Goal: Task Accomplishment & Management: Manage account settings

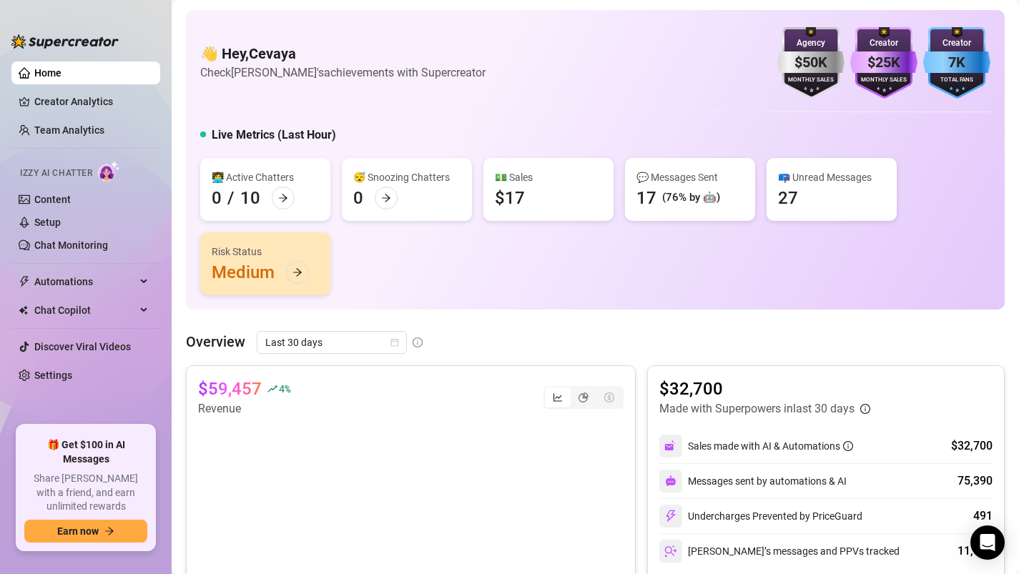
scroll to position [450, 0]
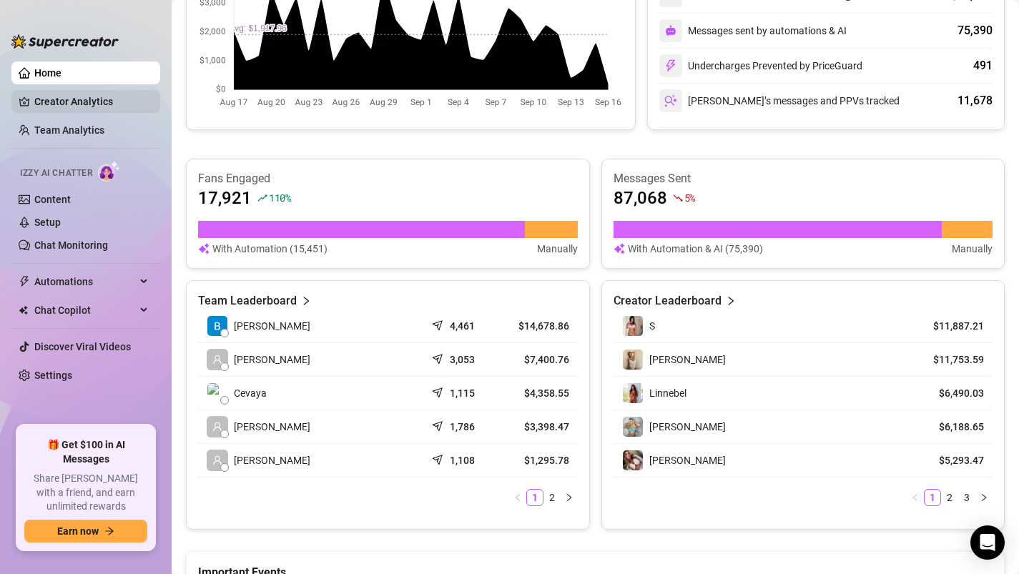
click at [92, 93] on link "Creator Analytics" at bounding box center [91, 101] width 114 height 23
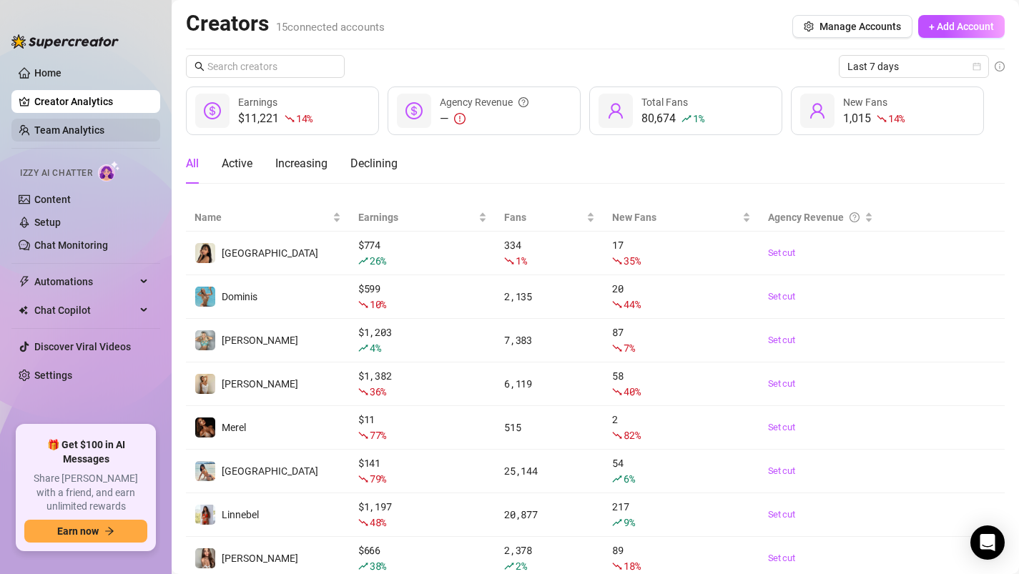
click at [91, 129] on link "Team Analytics" at bounding box center [69, 129] width 70 height 11
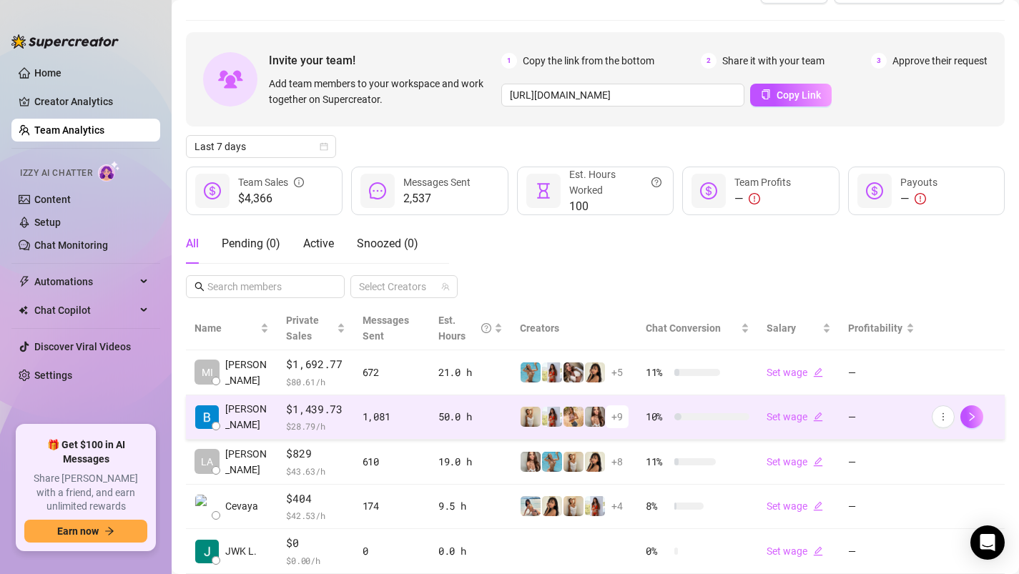
scroll to position [36, 0]
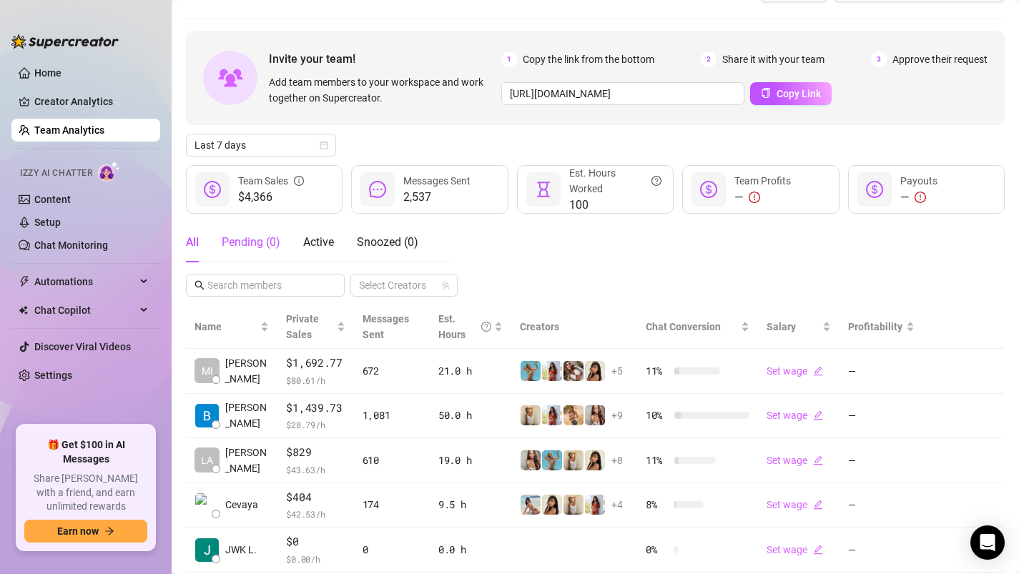
click at [232, 239] on div "Pending ( 0 )" at bounding box center [251, 242] width 59 height 17
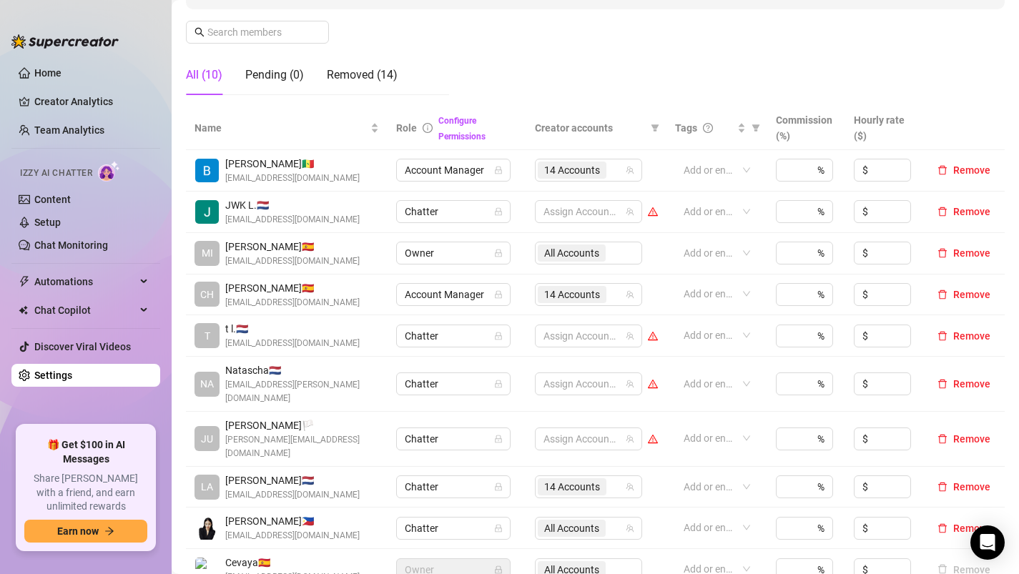
scroll to position [205, 0]
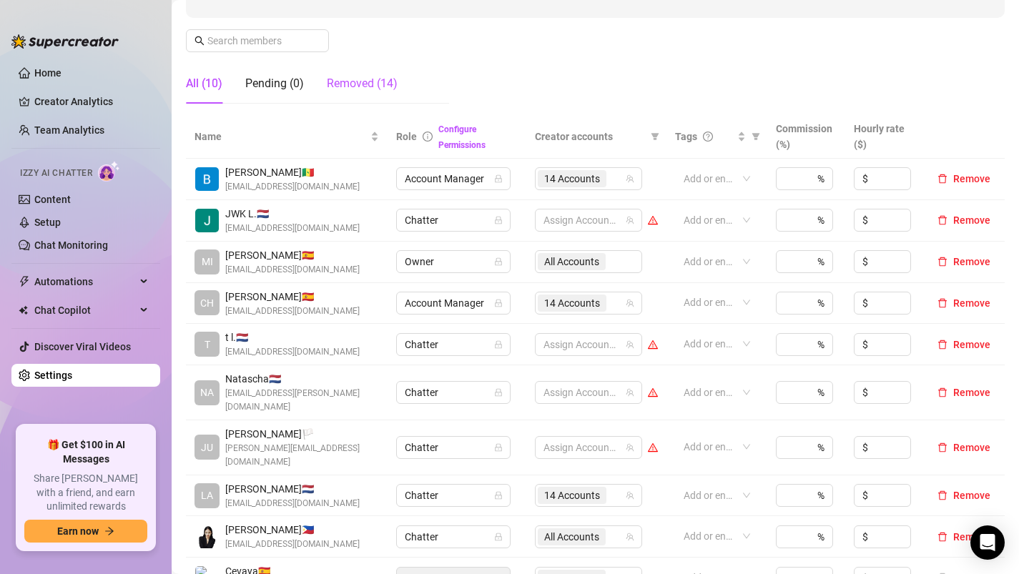
click at [335, 89] on div "Removed (14)" at bounding box center [362, 83] width 71 height 17
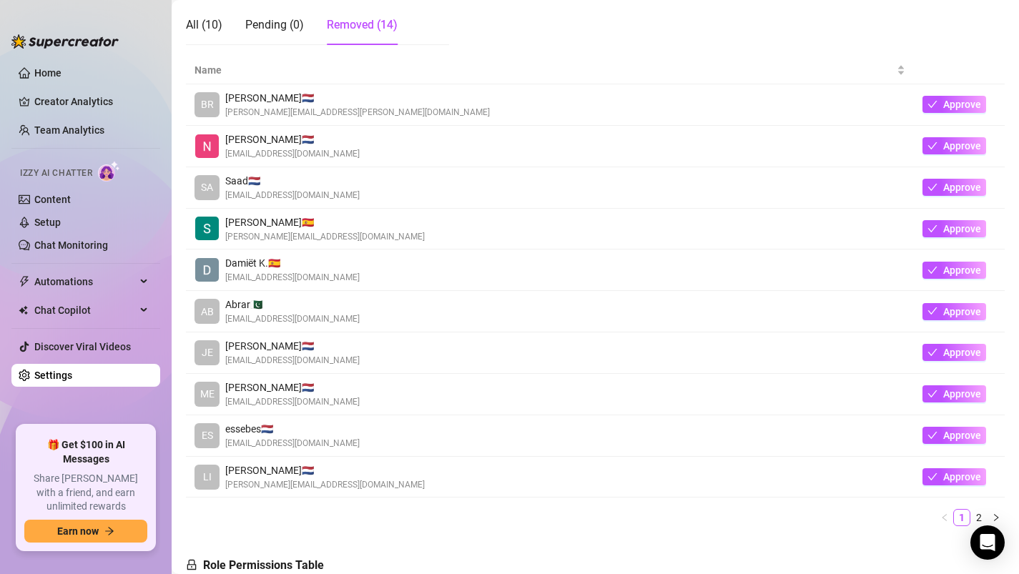
scroll to position [263, 0]
click at [941, 270] on button "Approve" at bounding box center [954, 270] width 64 height 17
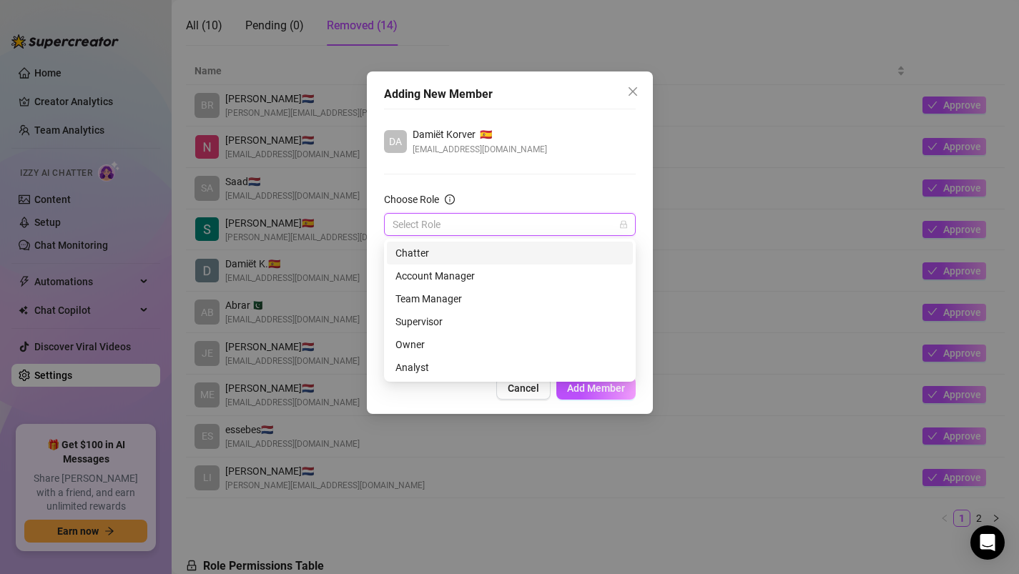
click at [515, 223] on input "Choose Role" at bounding box center [503, 224] width 222 height 21
click at [424, 253] on div "Chatter" at bounding box center [509, 253] width 229 height 16
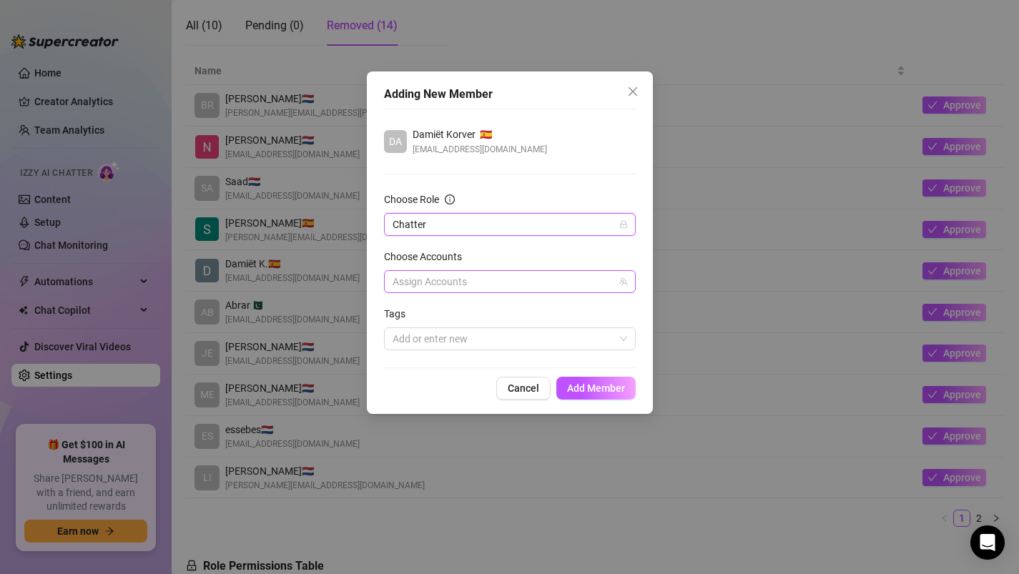
click at [434, 282] on div at bounding box center [502, 282] width 231 height 20
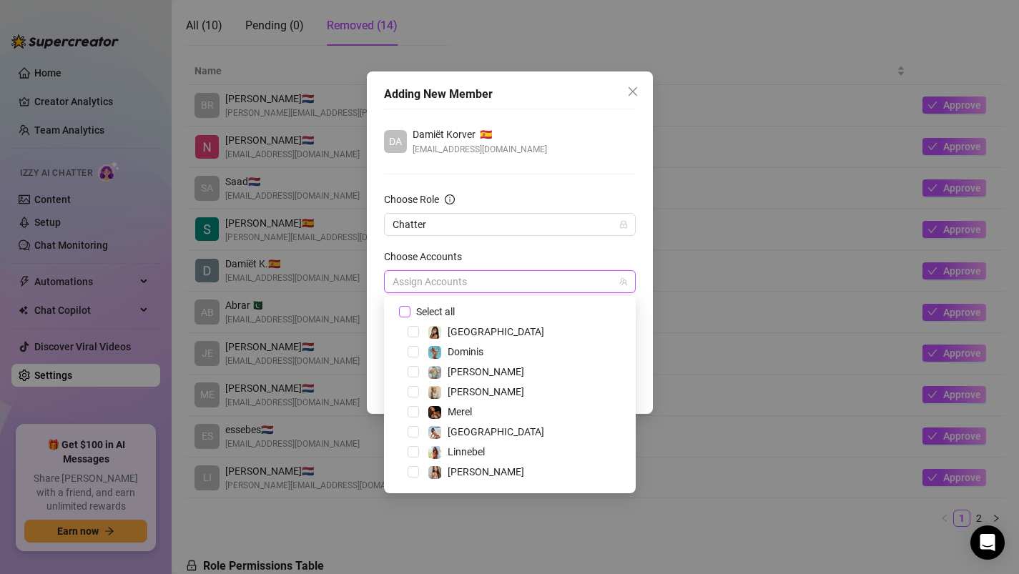
click at [430, 308] on span "Select all" at bounding box center [435, 312] width 50 height 16
click at [409, 308] on input "Select all" at bounding box center [404, 311] width 10 height 10
checkbox input "true"
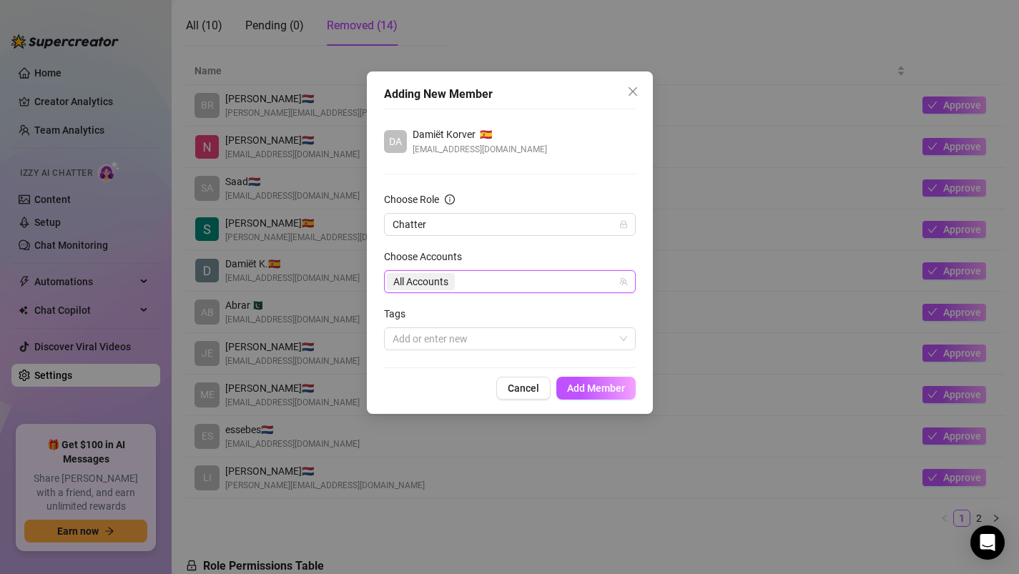
click at [533, 279] on div "All Accounts" at bounding box center [502, 282] width 231 height 20
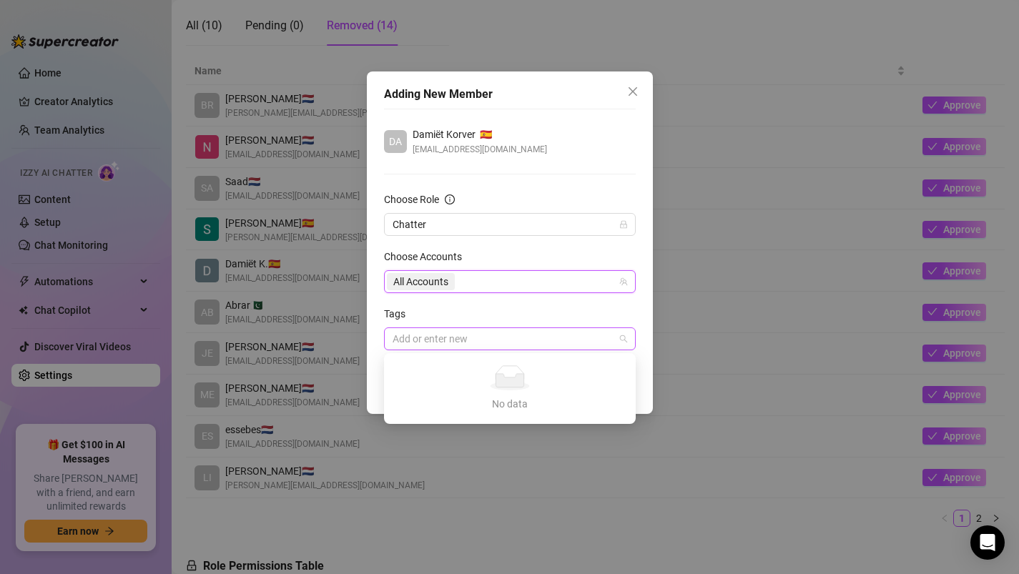
click at [476, 337] on div at bounding box center [502, 339] width 231 height 20
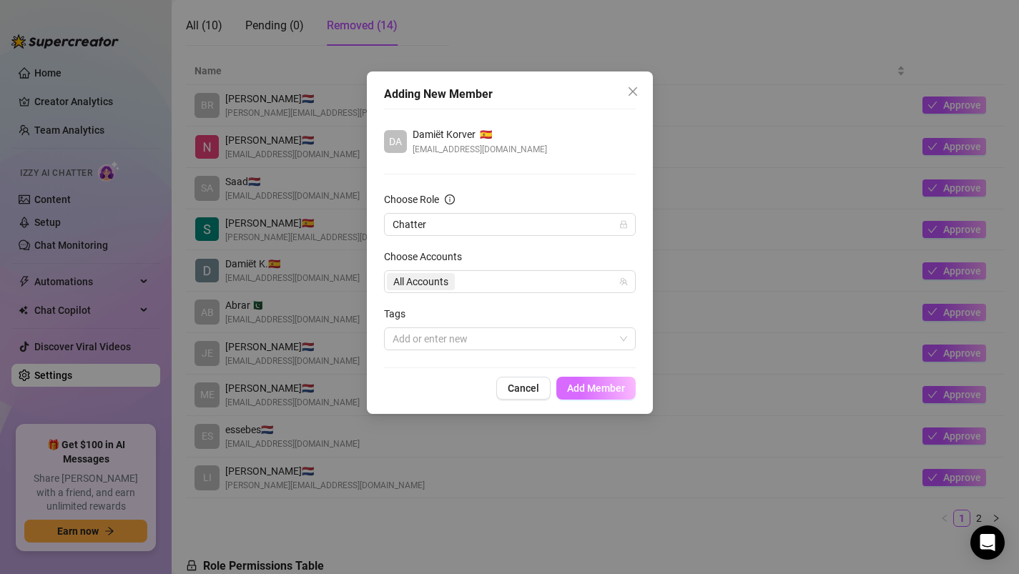
click at [600, 387] on span "Add Member" at bounding box center [596, 387] width 58 height 11
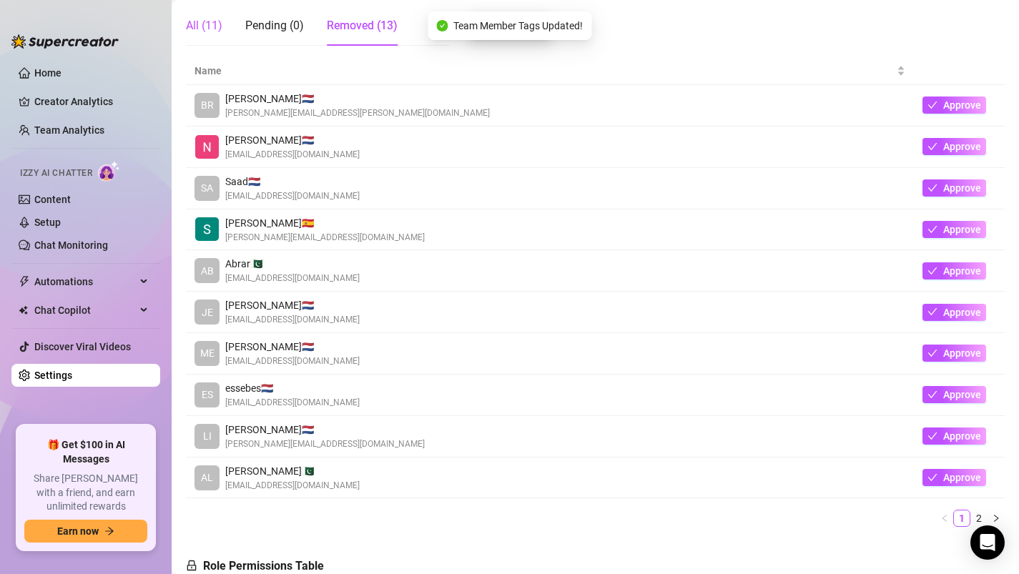
click at [200, 22] on div "All (11)" at bounding box center [204, 25] width 36 height 17
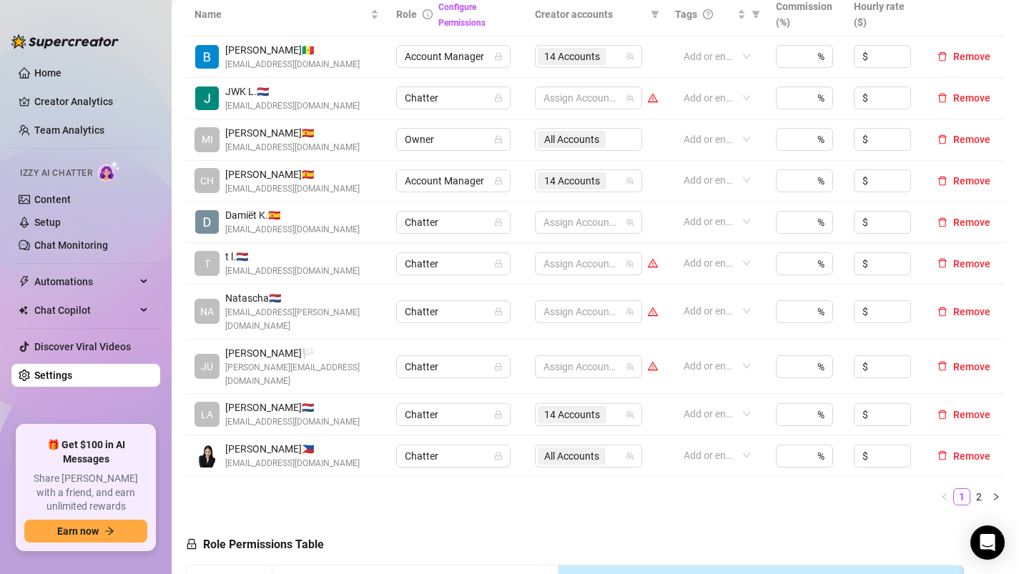
scroll to position [335, 0]
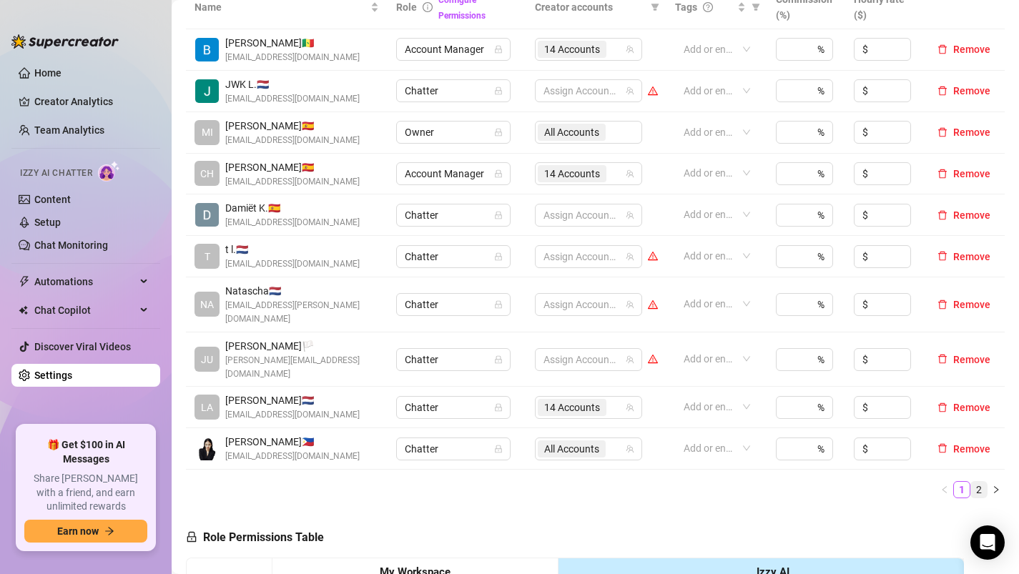
click at [979, 482] on link "2" at bounding box center [979, 490] width 16 height 16
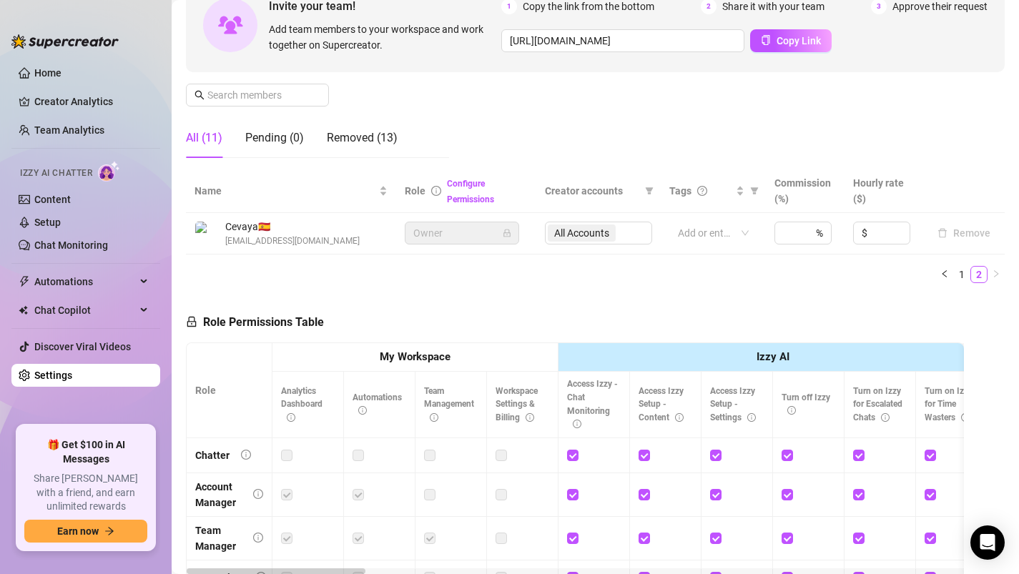
scroll to position [149, 0]
click at [961, 273] on link "1" at bounding box center [962, 276] width 16 height 16
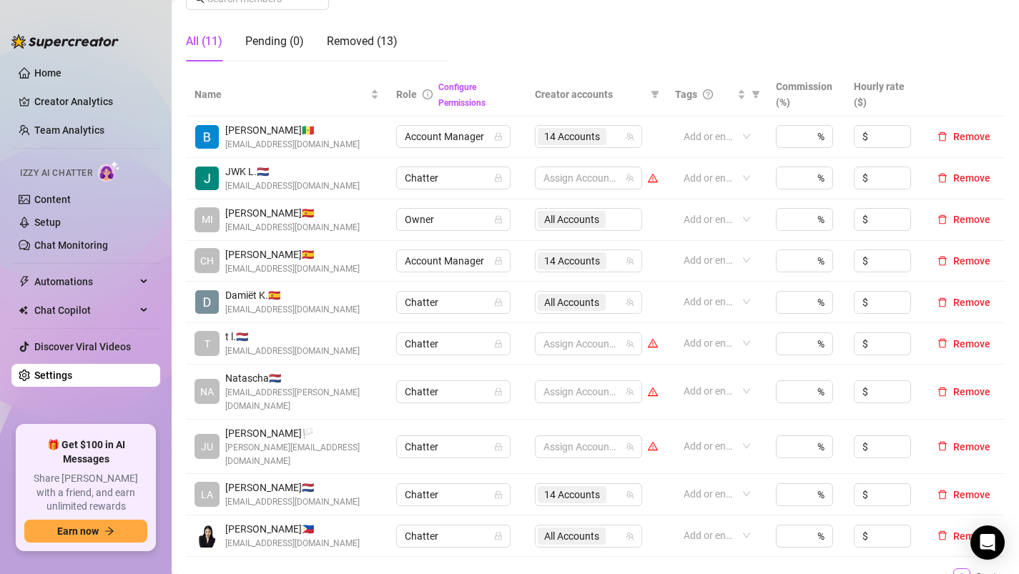
scroll to position [252, 0]
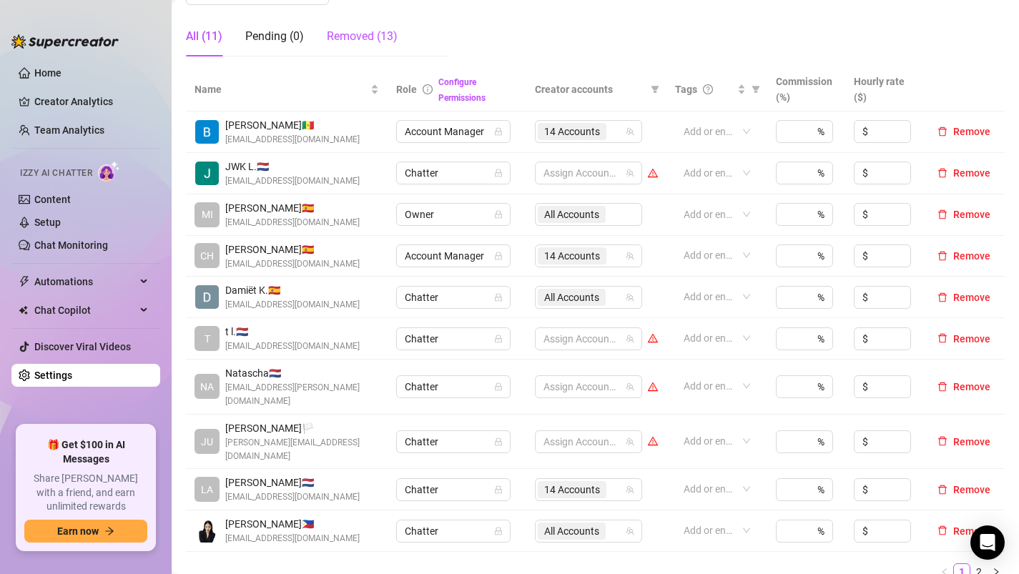
click at [374, 34] on div "Removed (13)" at bounding box center [362, 36] width 71 height 17
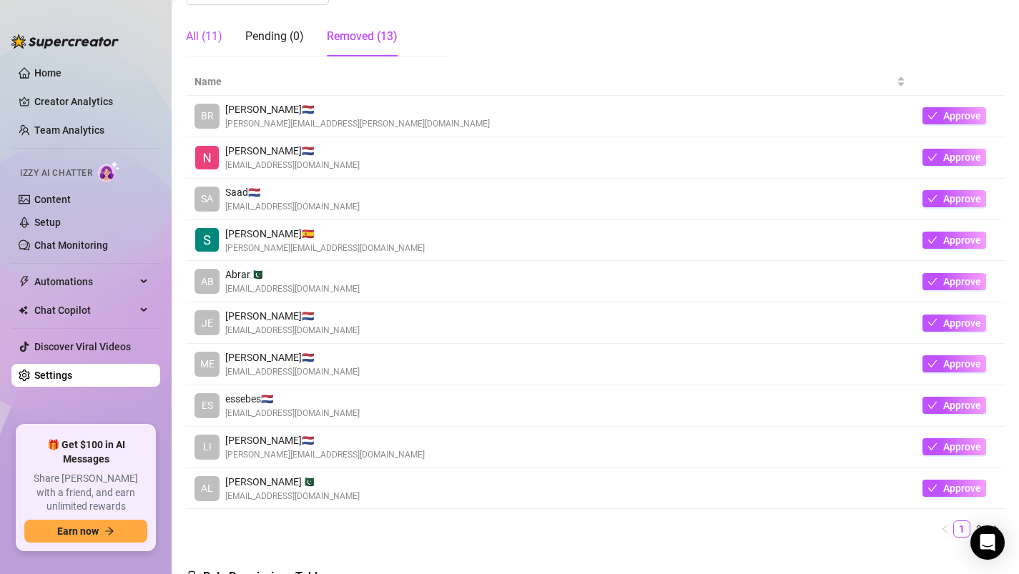
click at [206, 35] on div "All (11)" at bounding box center [204, 36] width 36 height 17
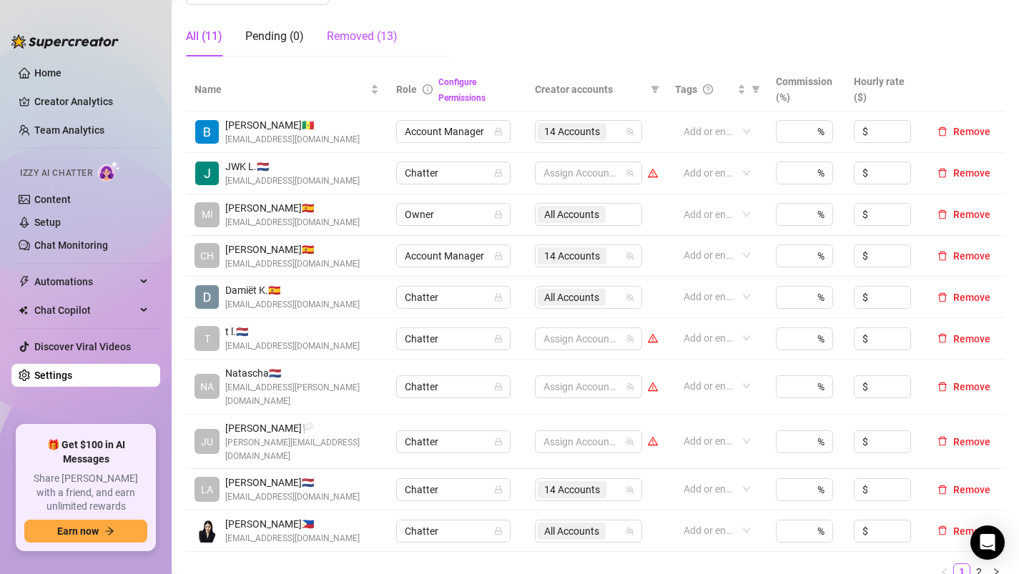
click at [370, 28] on div "Removed (13)" at bounding box center [362, 36] width 71 height 17
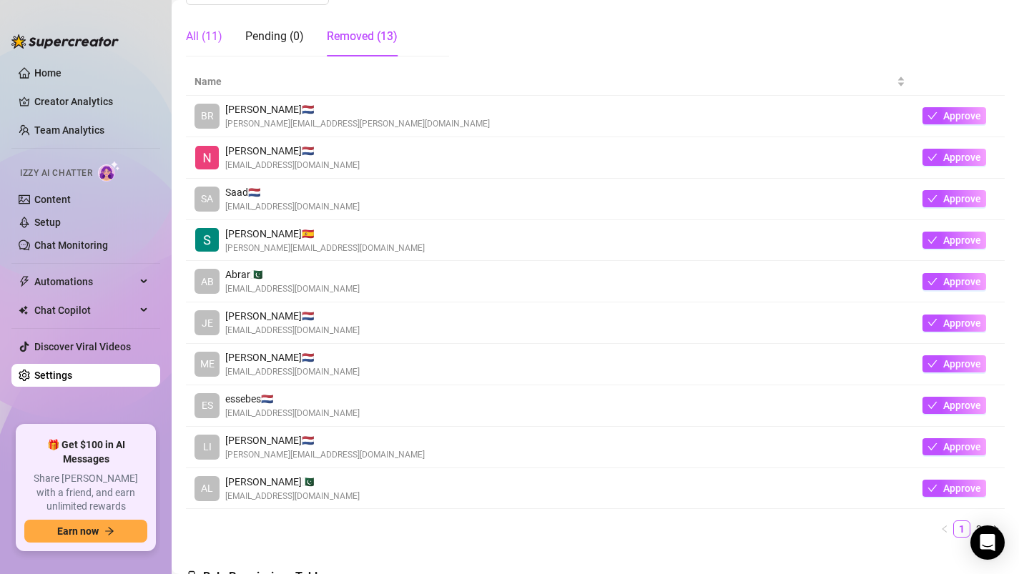
click at [202, 35] on div "All (11)" at bounding box center [204, 36] width 36 height 17
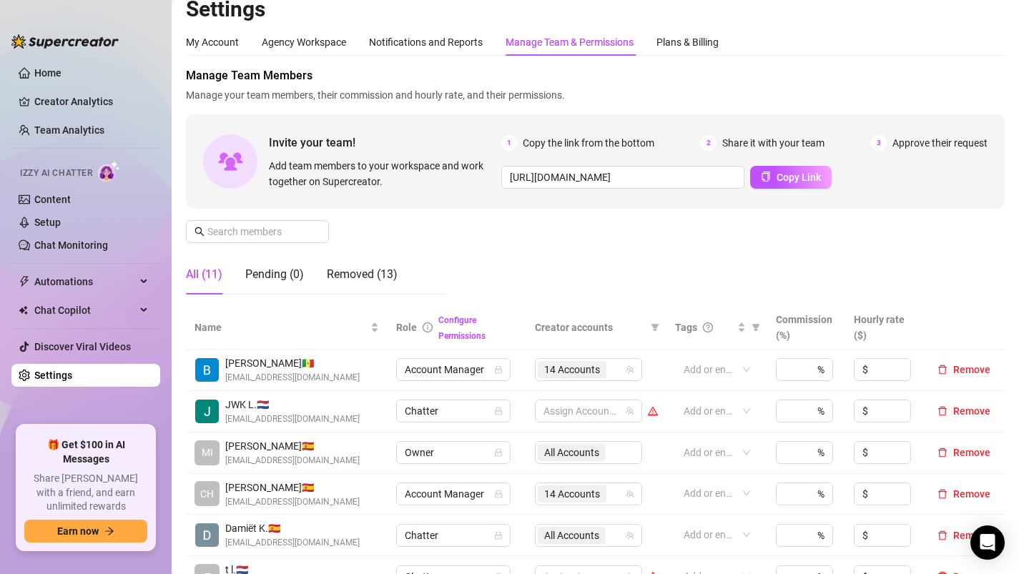
scroll to position [14, 0]
click at [61, 70] on link "Home" at bounding box center [47, 72] width 27 height 11
